Goal: Task Accomplishment & Management: Manage account settings

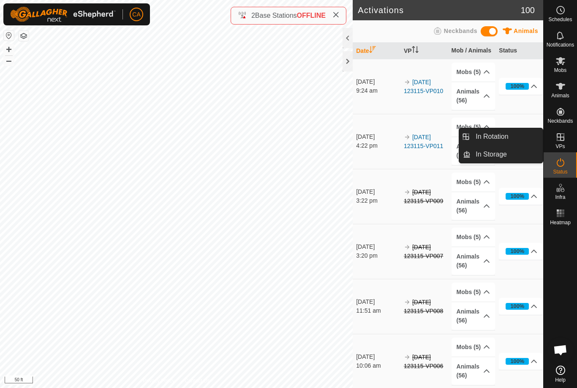
click at [496, 138] on span "In Rotation" at bounding box center [492, 136] width 33 height 10
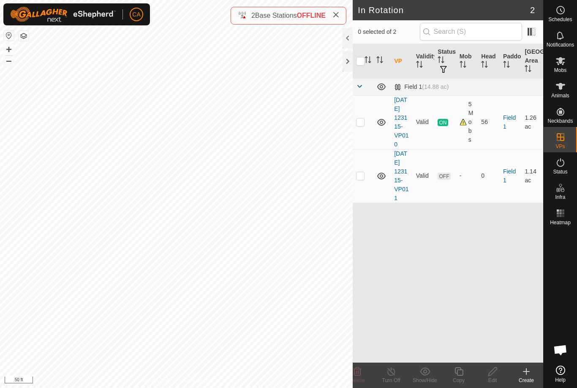
click at [361, 195] on td at bounding box center [363, 176] width 20 height 54
click at [363, 376] on div "Delete" at bounding box center [358, 380] width 34 height 8
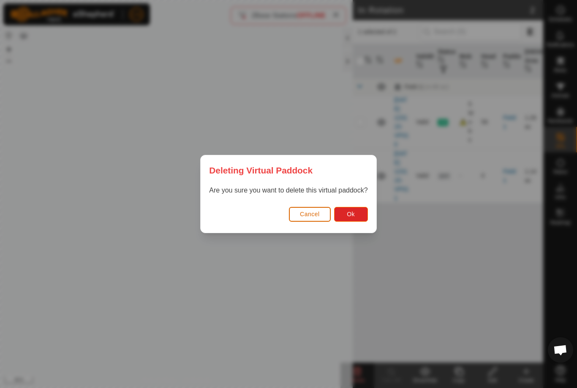
click at [357, 219] on button "Ok" at bounding box center [351, 214] width 34 height 15
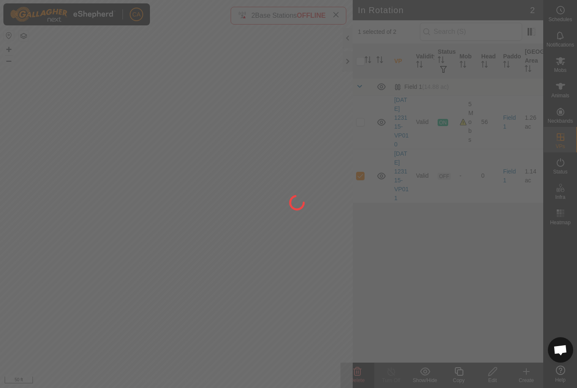
checkbox input "false"
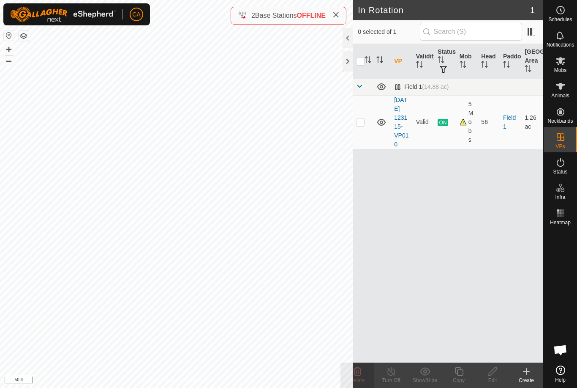
click at [531, 375] on icon at bounding box center [527, 371] width 10 height 10
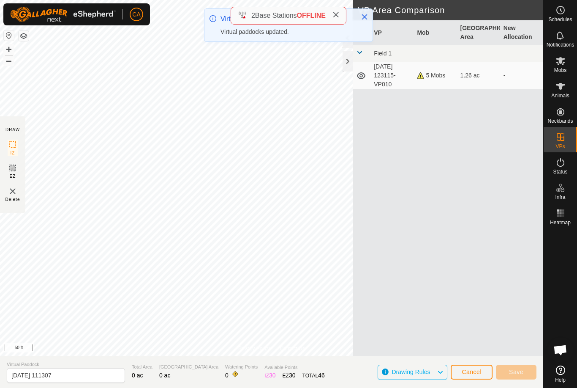
click at [466, 369] on span "Cancel" at bounding box center [472, 371] width 20 height 7
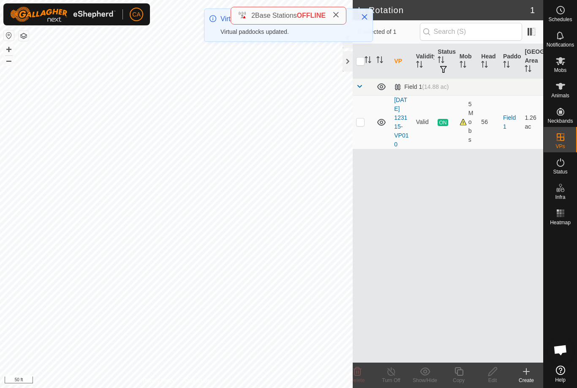
click at [365, 131] on td at bounding box center [363, 122] width 20 height 54
checkbox input "true"
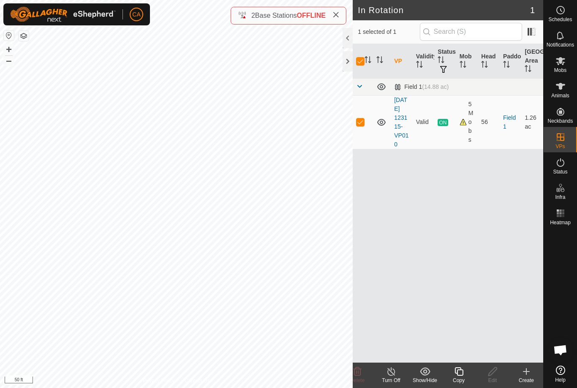
click at [462, 380] on div "Copy" at bounding box center [459, 380] width 34 height 8
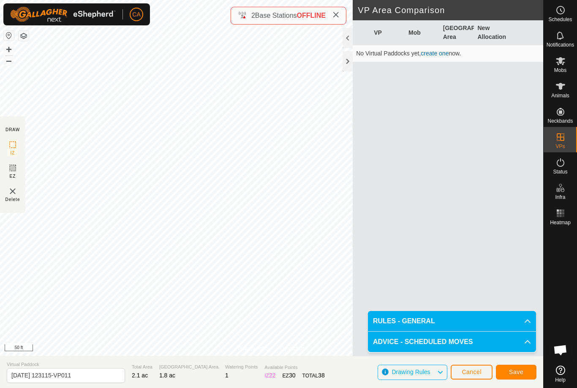
click at [515, 367] on button "Save" at bounding box center [516, 371] width 41 height 15
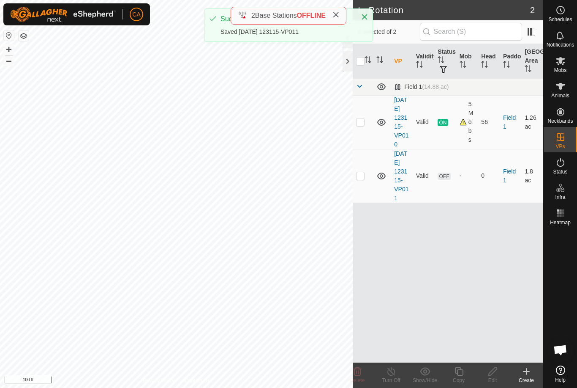
click at [351, 59] on div at bounding box center [348, 61] width 10 height 20
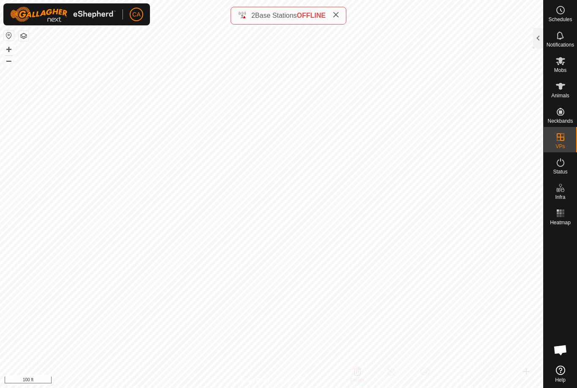
click at [339, 11] on span at bounding box center [336, 16] width 7 height 10
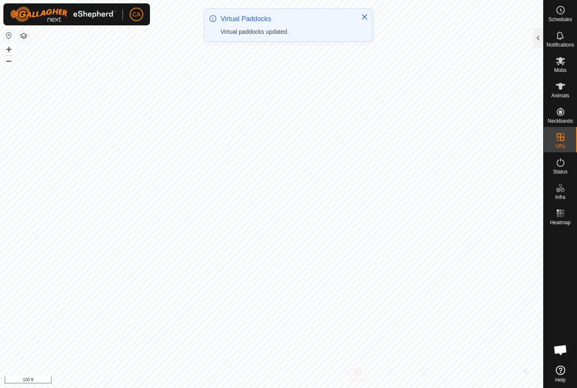
click at [369, 17] on button "Close" at bounding box center [365, 17] width 12 height 12
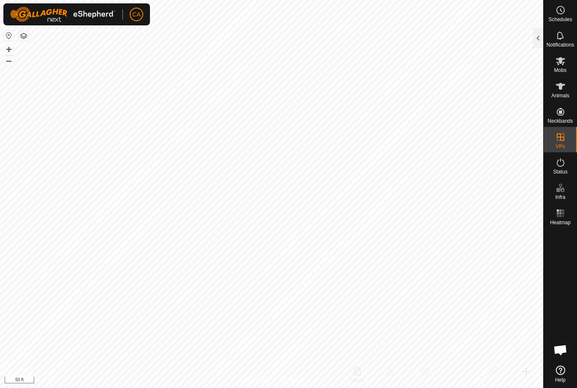
click at [537, 37] on div at bounding box center [538, 38] width 10 height 20
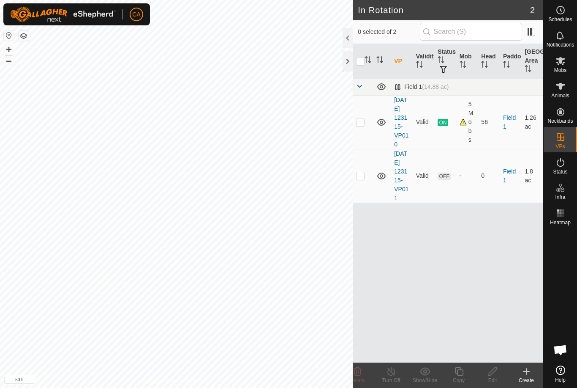
click at [366, 189] on td at bounding box center [363, 176] width 20 height 54
click at [362, 179] on p-checkbox at bounding box center [360, 175] width 8 height 7
checkbox input "false"
click at [350, 63] on div at bounding box center [348, 61] width 10 height 20
